Goal: Find specific page/section: Find specific page/section

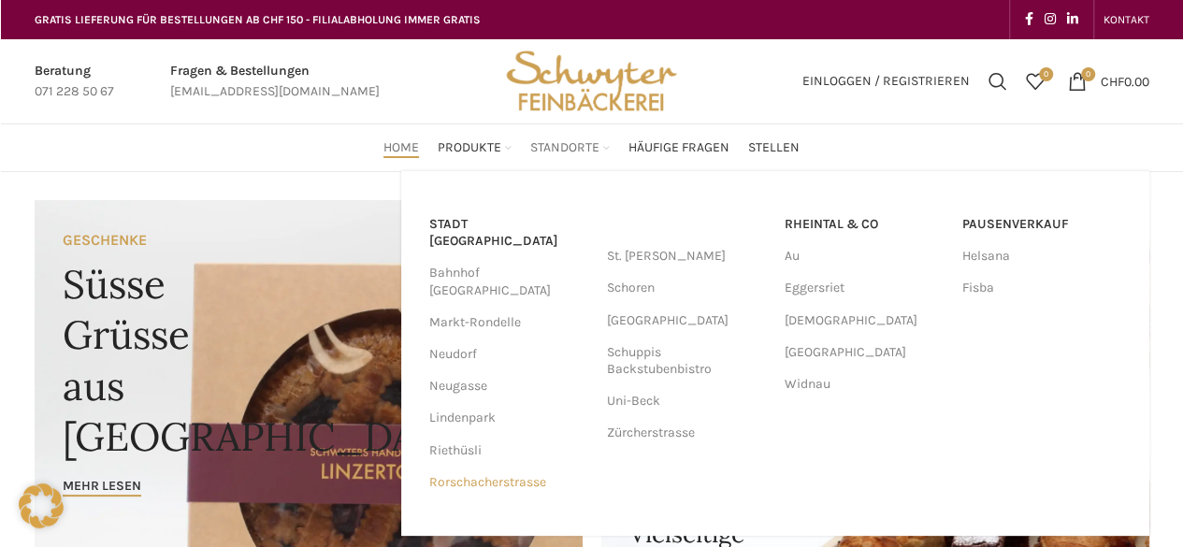
click at [502, 467] on link "Rorschacherstrasse" at bounding box center [508, 483] width 159 height 32
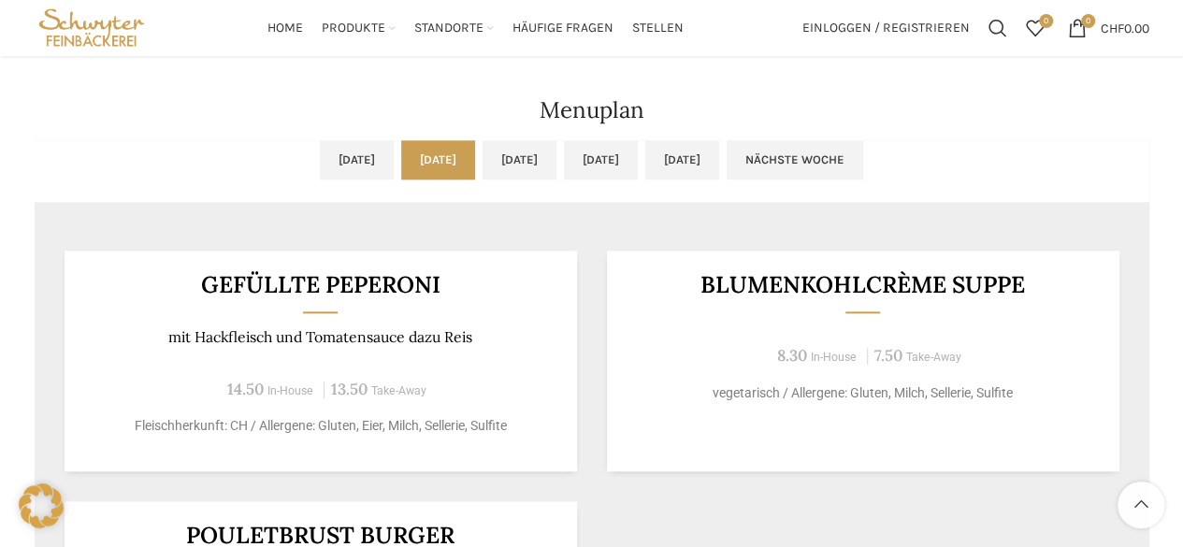
scroll to position [842, 0]
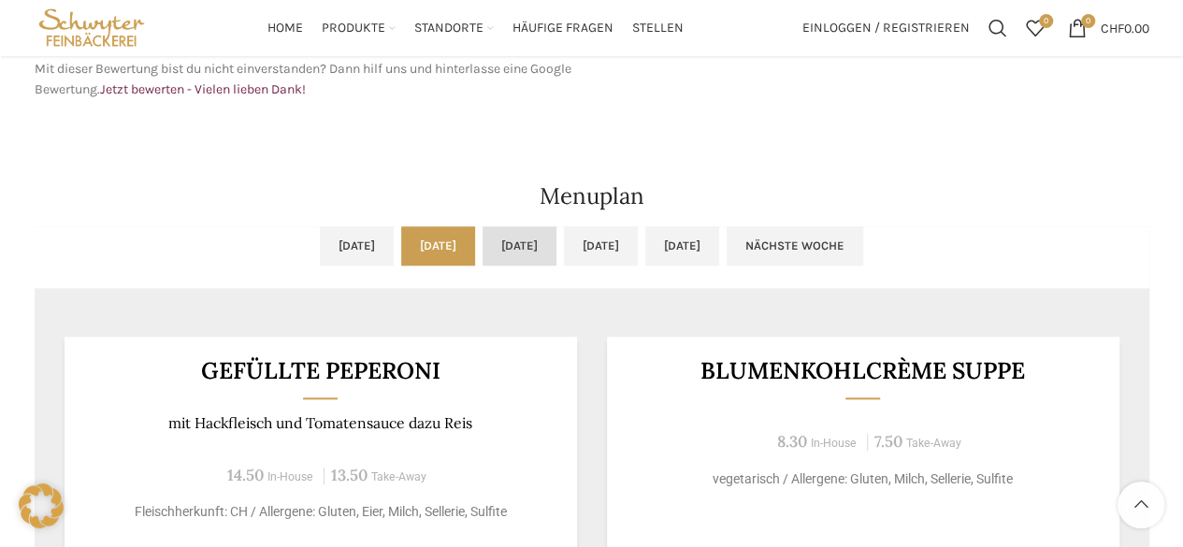
click at [511, 248] on link "[DATE]" at bounding box center [520, 245] width 74 height 39
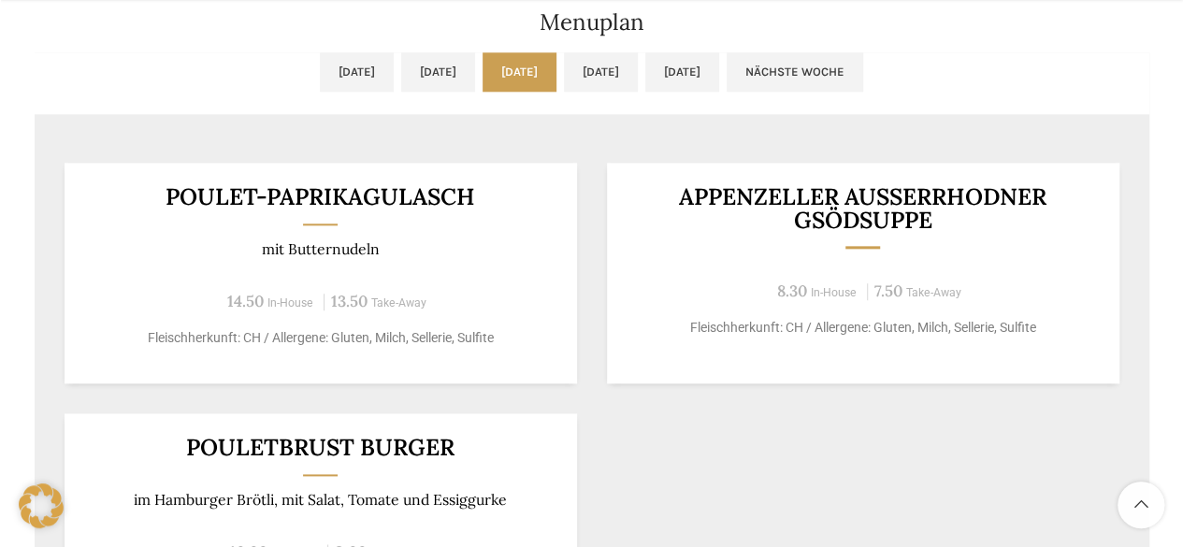
scroll to position [1029, 0]
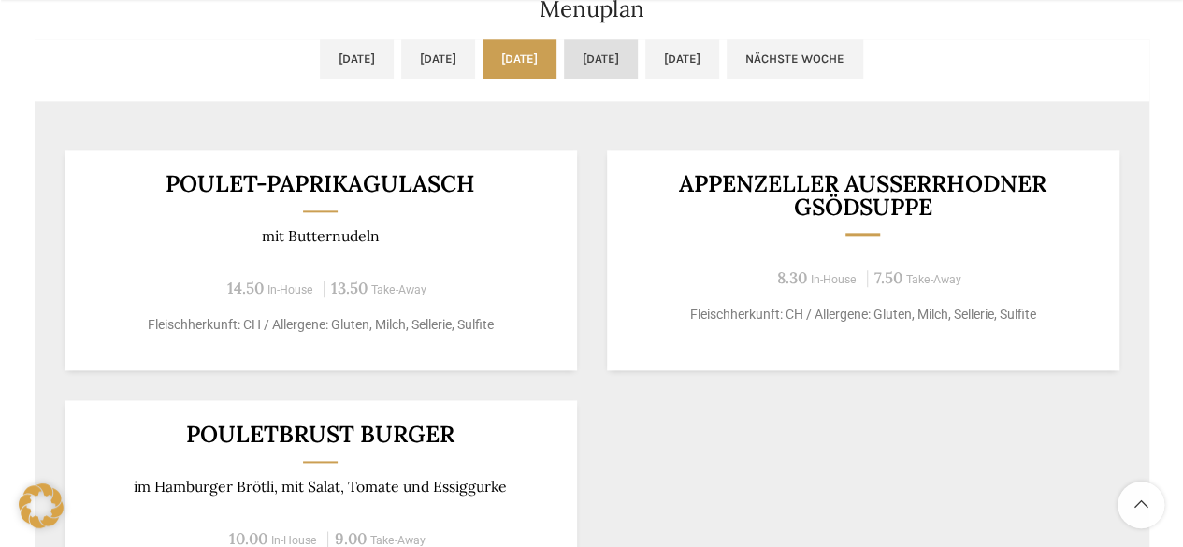
click at [625, 70] on link "[DATE]" at bounding box center [601, 58] width 74 height 39
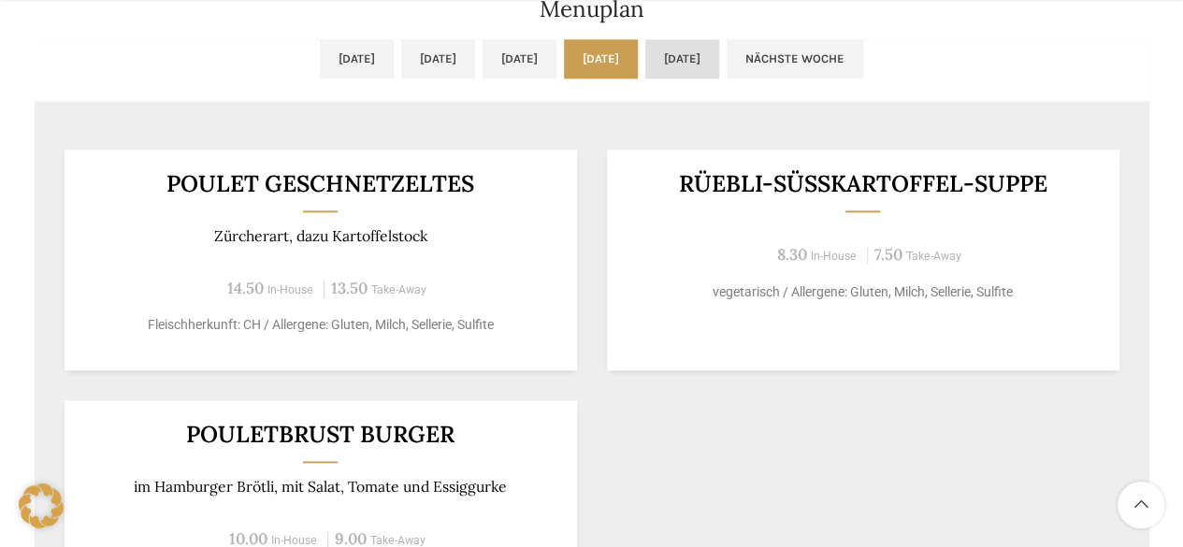
click at [719, 72] on link "[DATE]" at bounding box center [682, 58] width 74 height 39
